Goal: Task Accomplishment & Management: Manage account settings

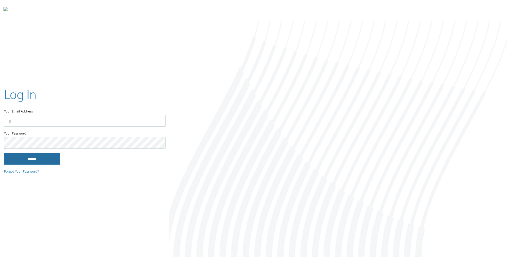
type input "**********"
click at [26, 157] on input "******" at bounding box center [32, 158] width 56 height 12
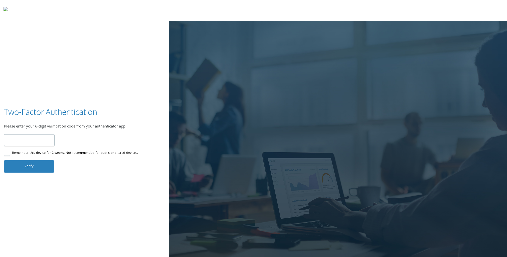
click at [30, 141] on input "number" at bounding box center [29, 140] width 51 height 12
type input "******"
